Goal: Information Seeking & Learning: Learn about a topic

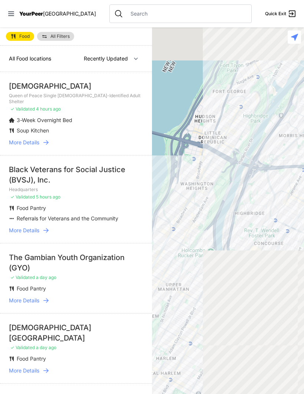
select select "nearby"
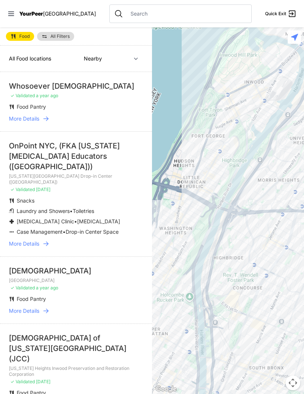
click at [29, 127] on li "Whosoever [DEMOGRAPHIC_DATA] ✓ Validated a year ago Food Pantry More Details" at bounding box center [76, 101] width 152 height 59
click at [25, 120] on span "More Details" at bounding box center [24, 118] width 30 height 7
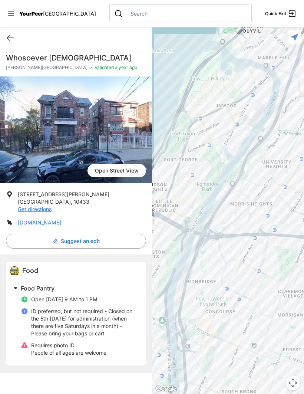
click at [16, 27] on div "Quick Exit" at bounding box center [76, 37] width 152 height 21
click at [13, 37] on icon at bounding box center [10, 37] width 9 height 9
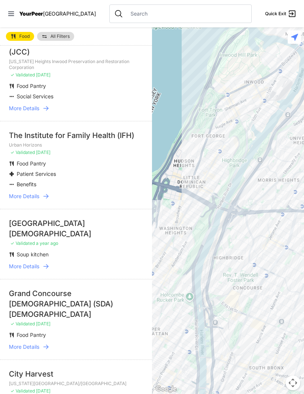
scroll to position [308, 0]
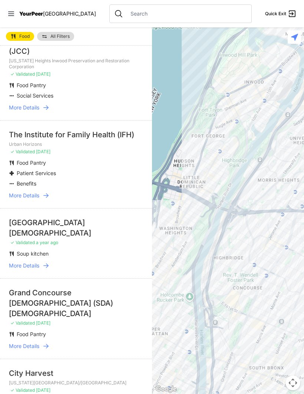
click at [16, 262] on span "More Details" at bounding box center [24, 265] width 30 height 7
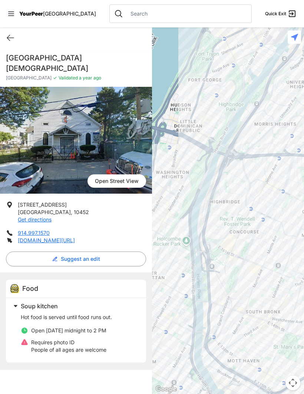
click at [10, 39] on icon at bounding box center [10, 37] width 9 height 9
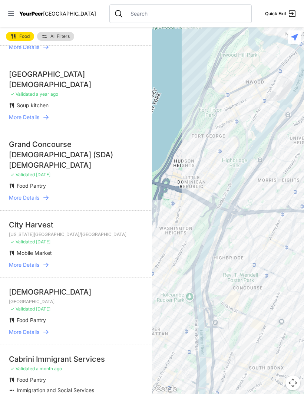
scroll to position [456, 0]
click at [17, 261] on span "More Details" at bounding box center [24, 264] width 30 height 7
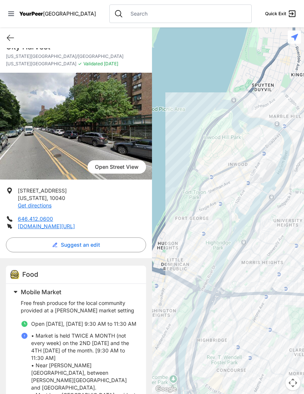
scroll to position [22, 0]
click at [14, 33] on icon at bounding box center [10, 37] width 9 height 9
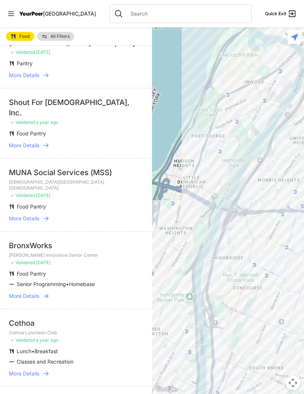
scroll to position [1178, 0]
